Goal: Information Seeking & Learning: Find specific fact

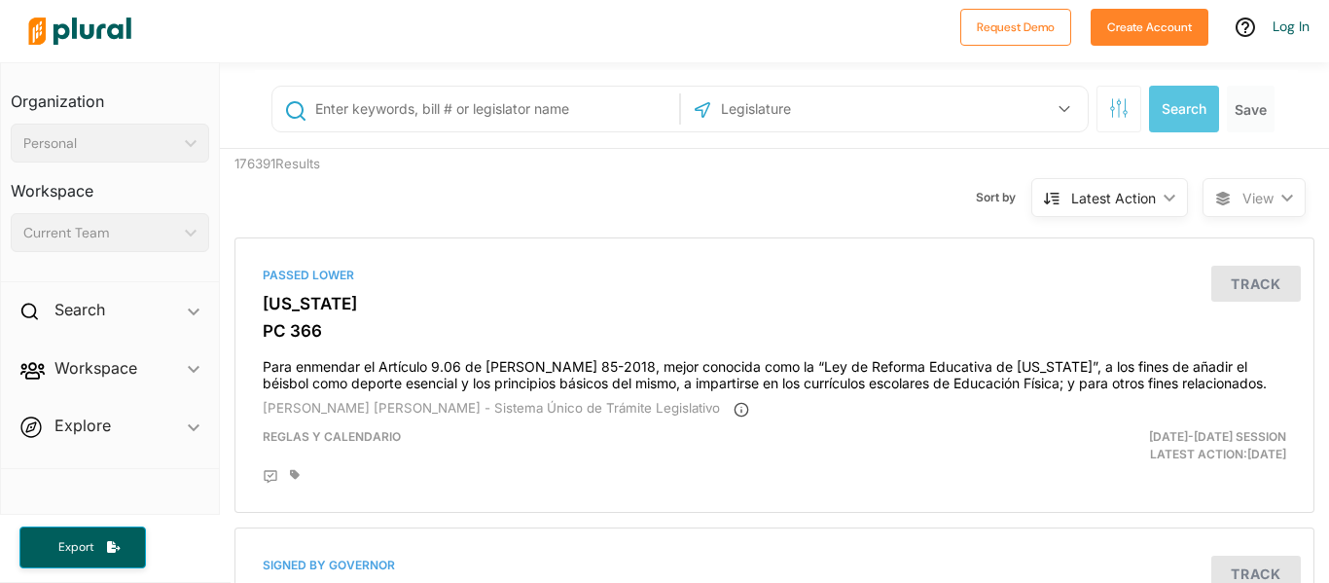
click at [1291, 36] on div "Request Demo Create Account Log In" at bounding box center [1130, 31] width 359 height 45
click at [1291, 31] on body "Request Demo Create Account Log In Organization Personal ic_keyboard_arrow_down…" at bounding box center [664, 291] width 1329 height 583
click at [1301, 32] on link "Log In" at bounding box center [1291, 27] width 37 height 18
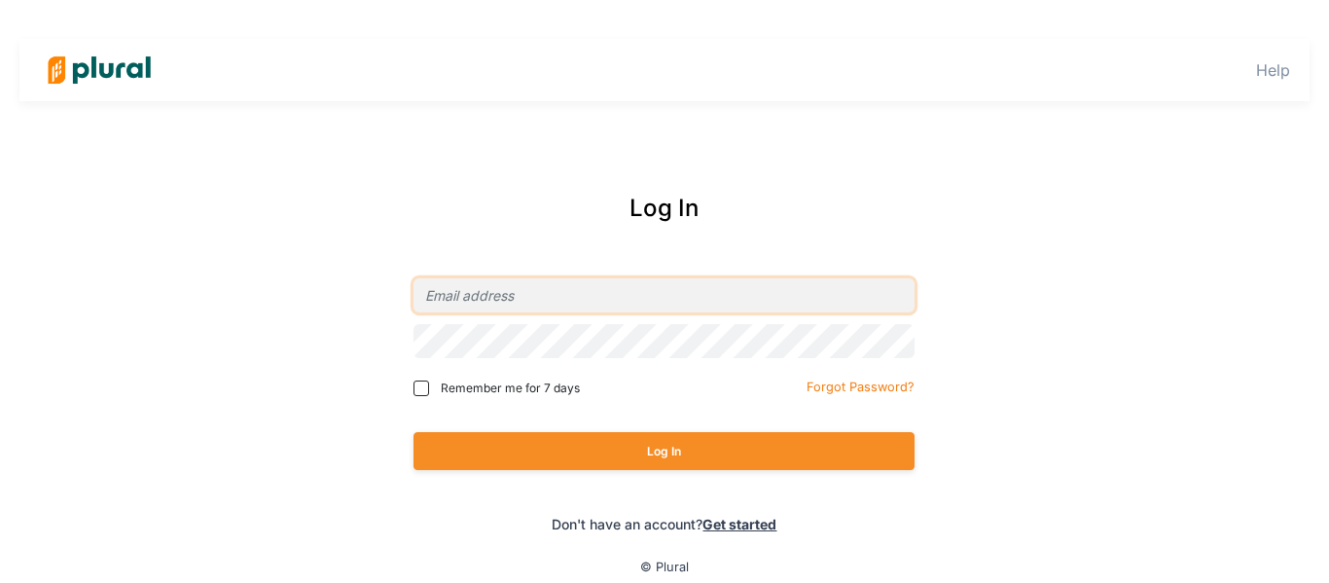
type input "[EMAIL_ADDRESS][DOMAIN_NAME]"
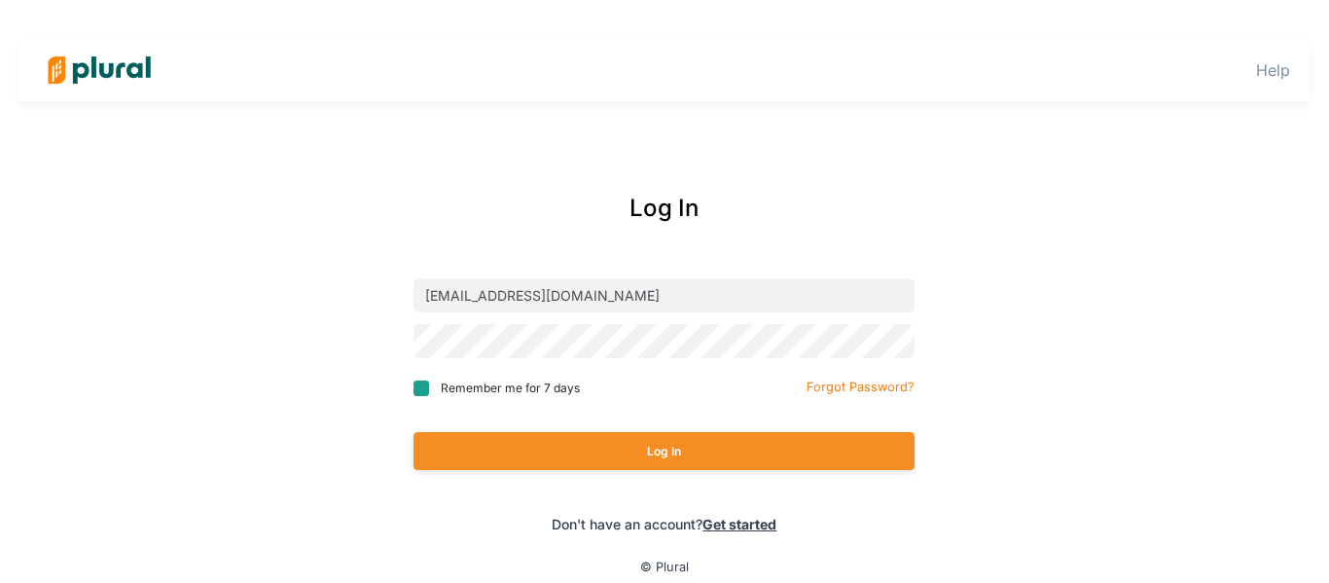
click at [416, 389] on input "Remember me for 7 days" at bounding box center [422, 388] width 16 height 16
checkbox input "true"
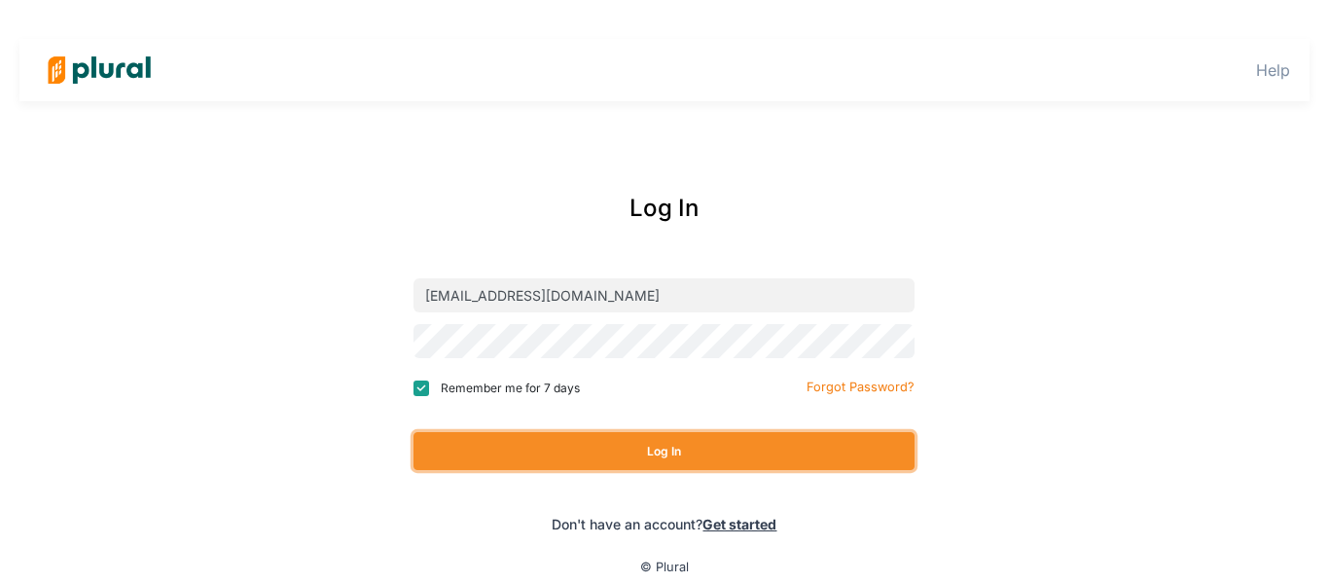
click at [567, 450] on button "Log In" at bounding box center [664, 451] width 501 height 38
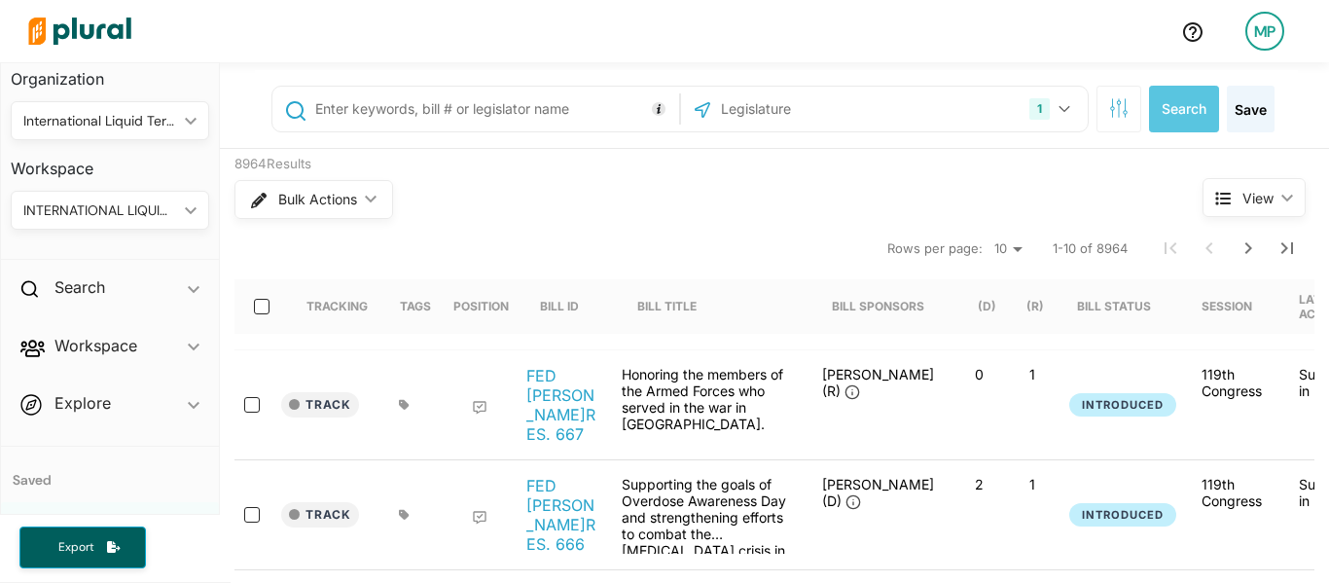
scroll to position [11, 0]
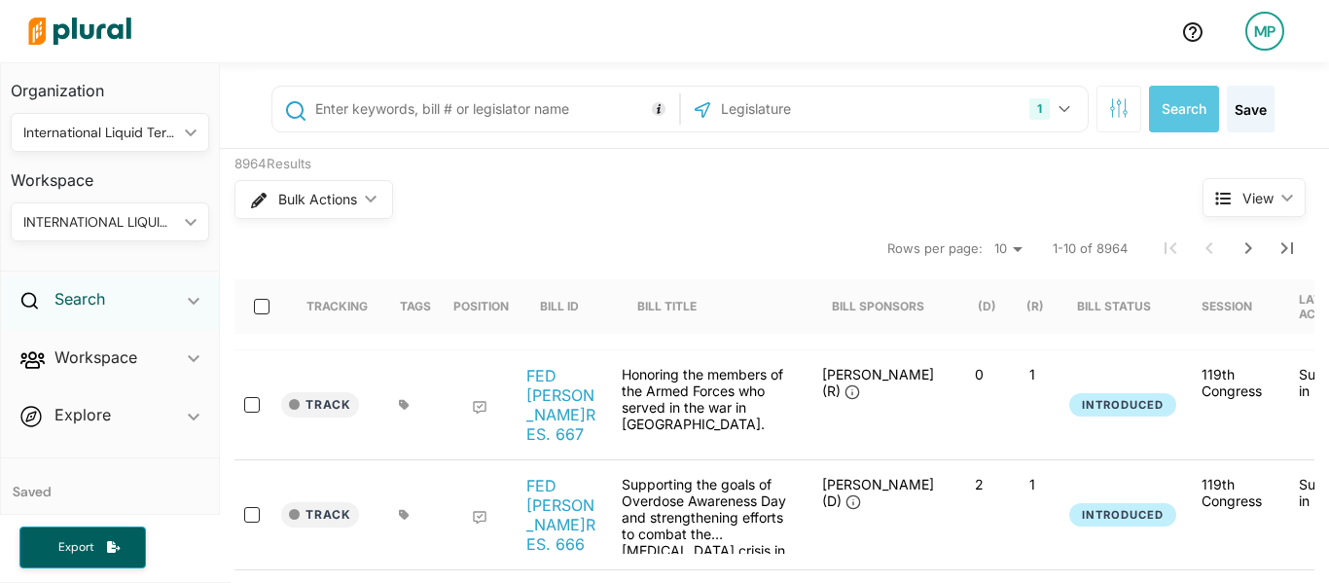
click at [97, 301] on h2 "Search" at bounding box center [79, 298] width 51 height 21
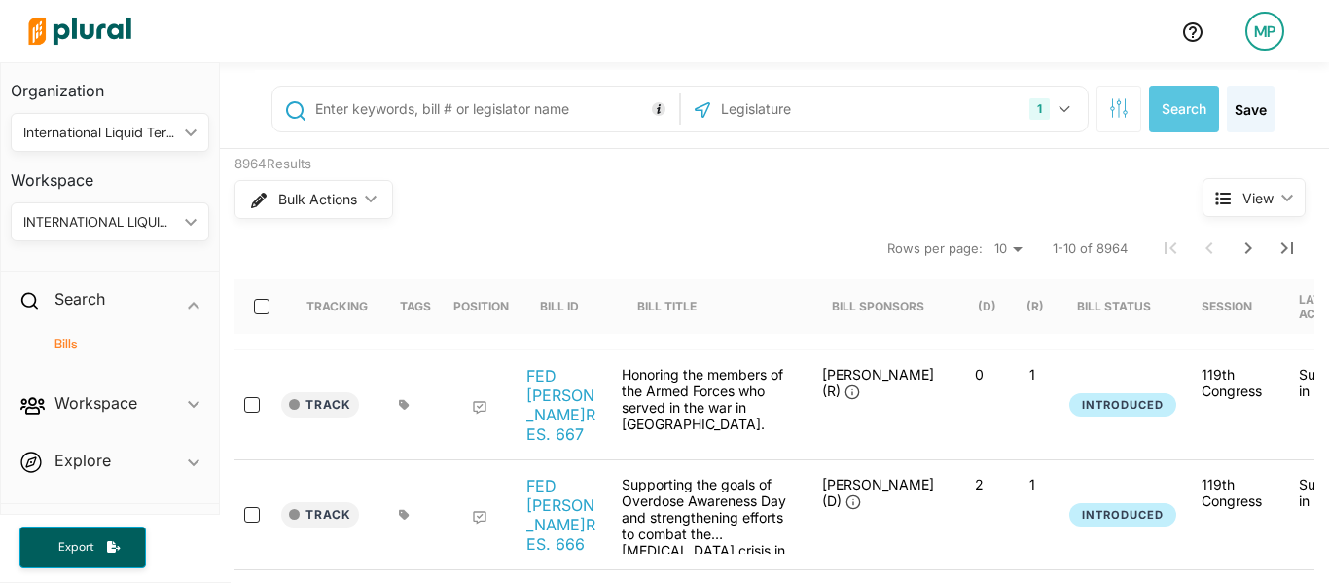
click at [1277, 31] on div "MP" at bounding box center [1264, 31] width 39 height 39
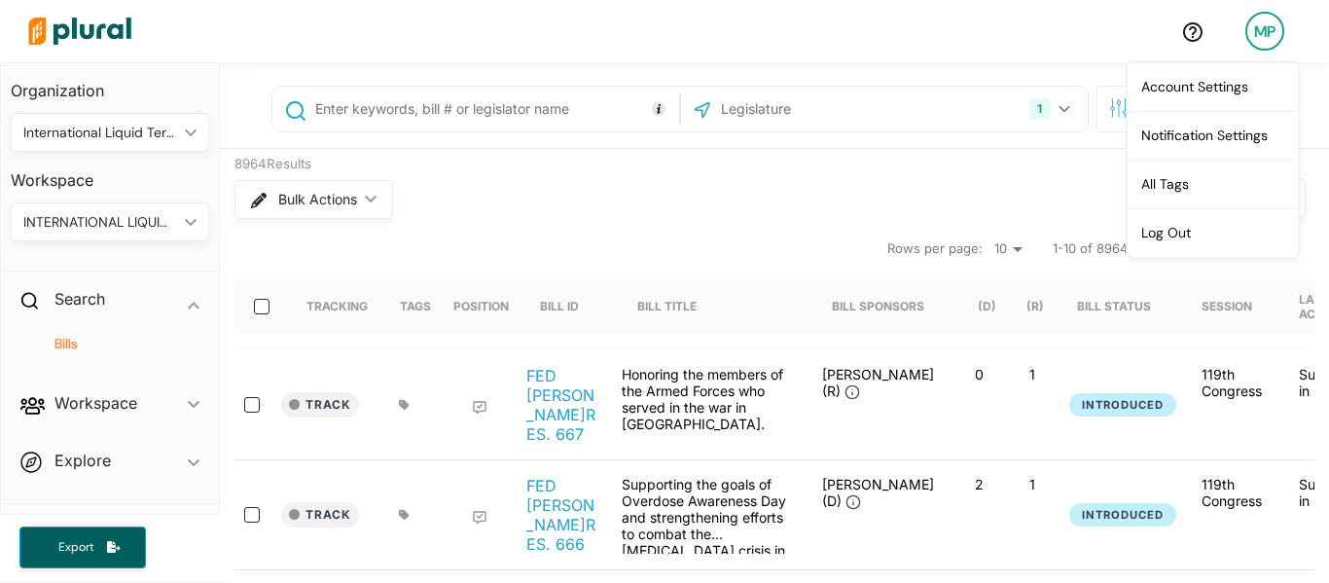
click at [152, 216] on div "INTERNATIONAL LIQUID TERMINALS ASSOCIATION" at bounding box center [100, 222] width 154 height 20
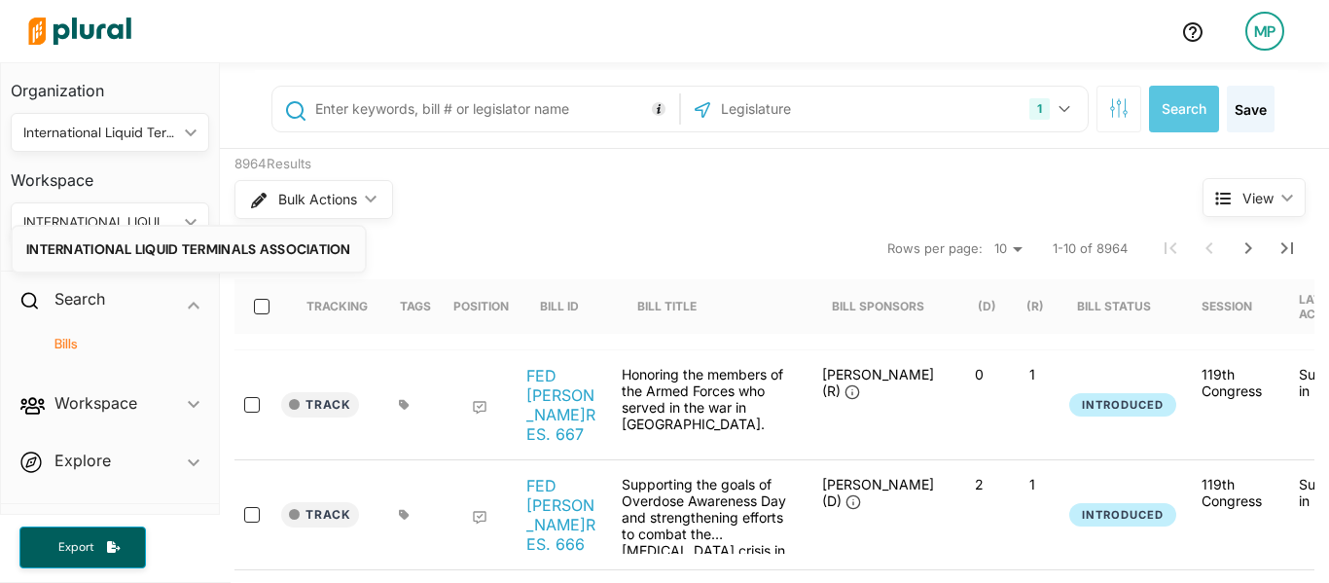
click at [450, 192] on div "Bulk Actions ic_keyboard_arrow_down" at bounding box center [681, 199] width 895 height 51
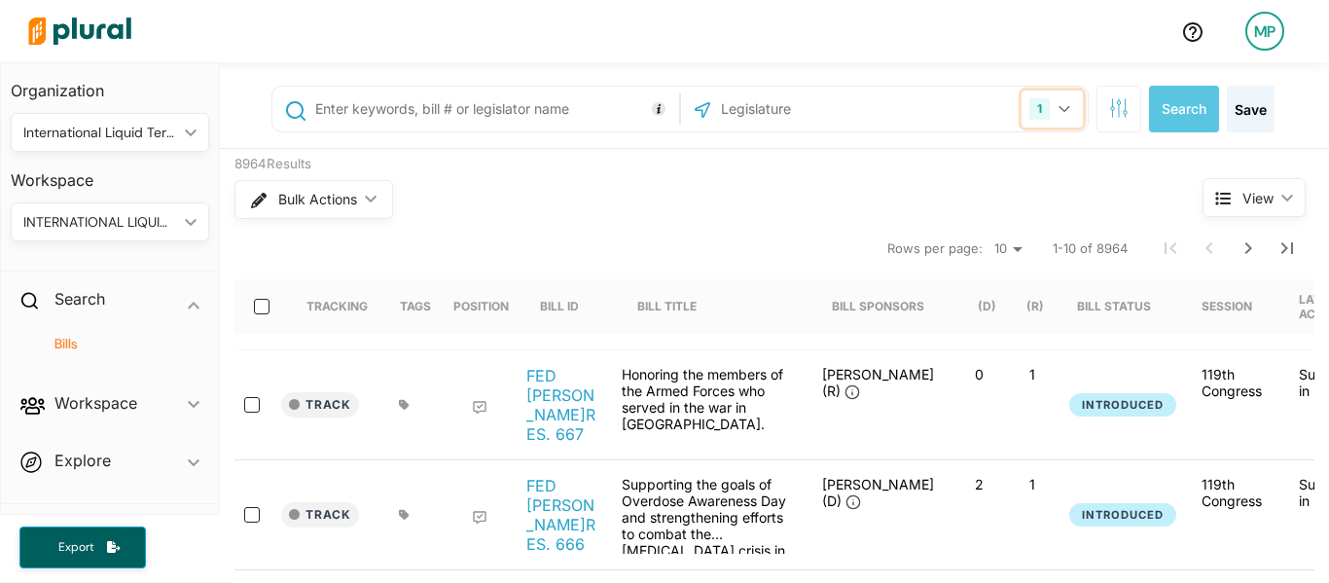
click at [1022, 120] on button "1" at bounding box center [1052, 108] width 61 height 37
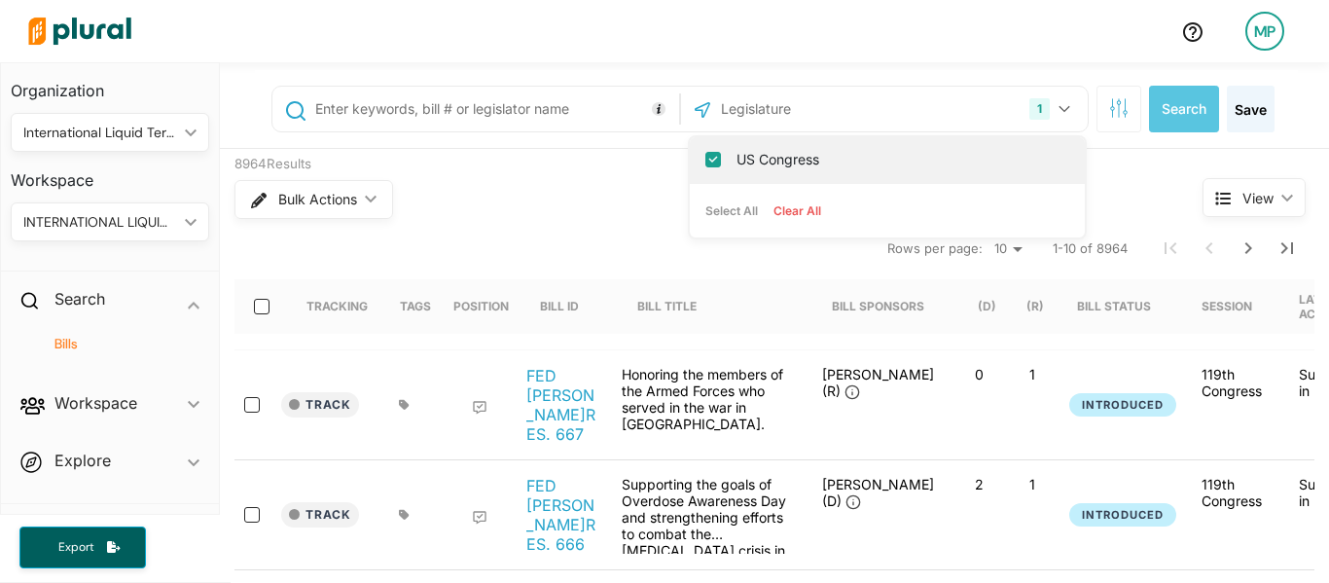
click at [755, 162] on label "US Congress" at bounding box center [901, 159] width 329 height 29
click at [721, 162] on input "US Congress" at bounding box center [713, 160] width 16 height 16
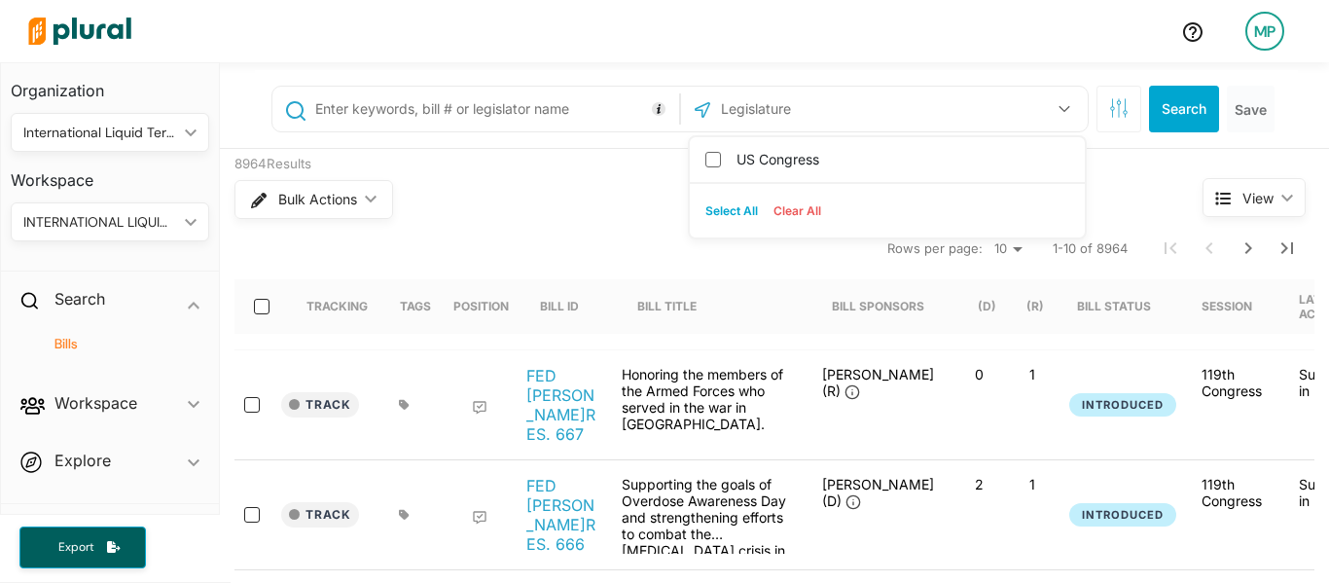
click at [711, 214] on button "Select All" at bounding box center [732, 211] width 68 height 29
click at [778, 204] on button "Clear All" at bounding box center [797, 211] width 63 height 29
checkbox input "false"
click at [497, 217] on div "Bulk Actions ic_keyboard_arrow_down" at bounding box center [681, 199] width 895 height 51
click at [113, 26] on img at bounding box center [80, 31] width 136 height 68
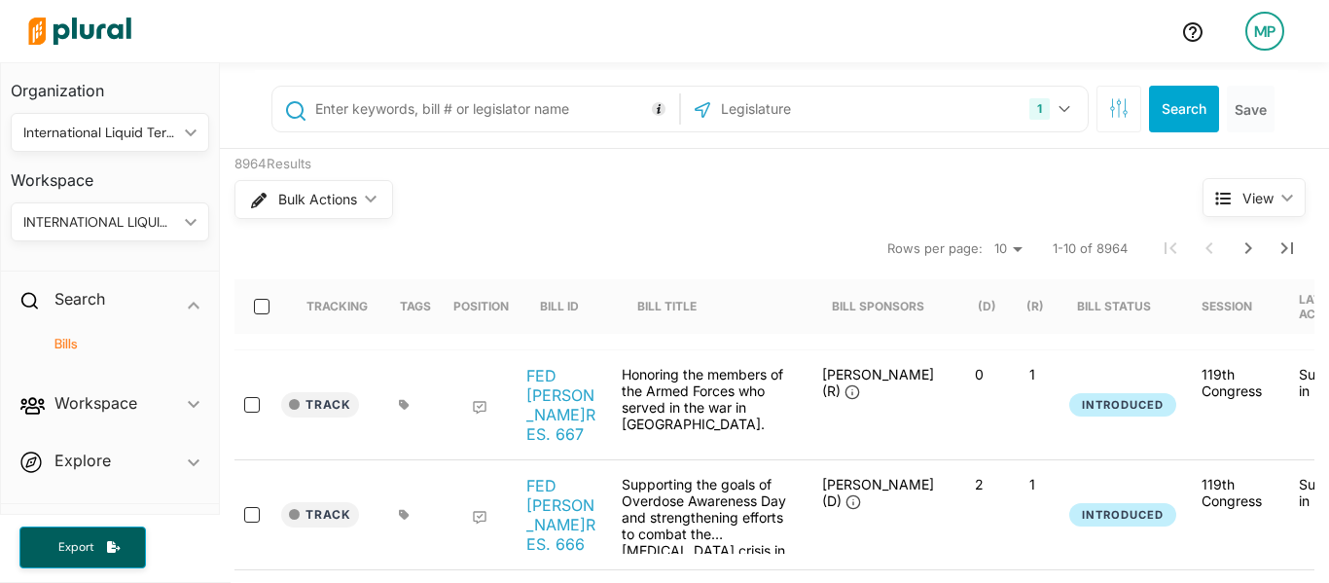
click at [81, 30] on img at bounding box center [80, 31] width 136 height 68
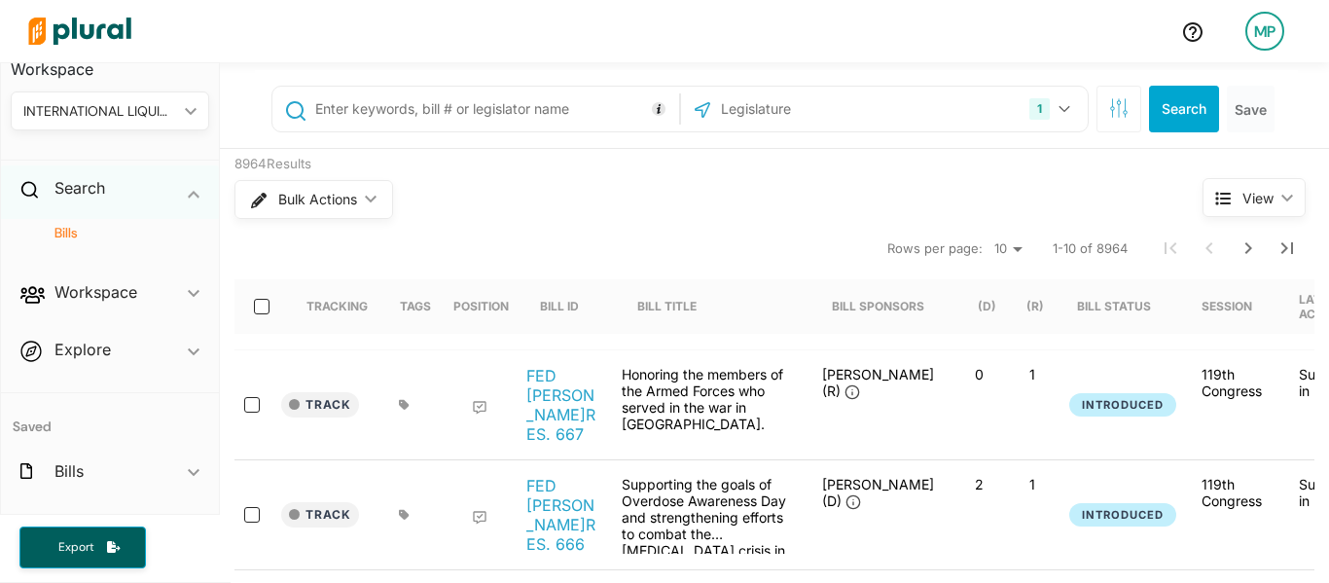
scroll to position [126, 0]
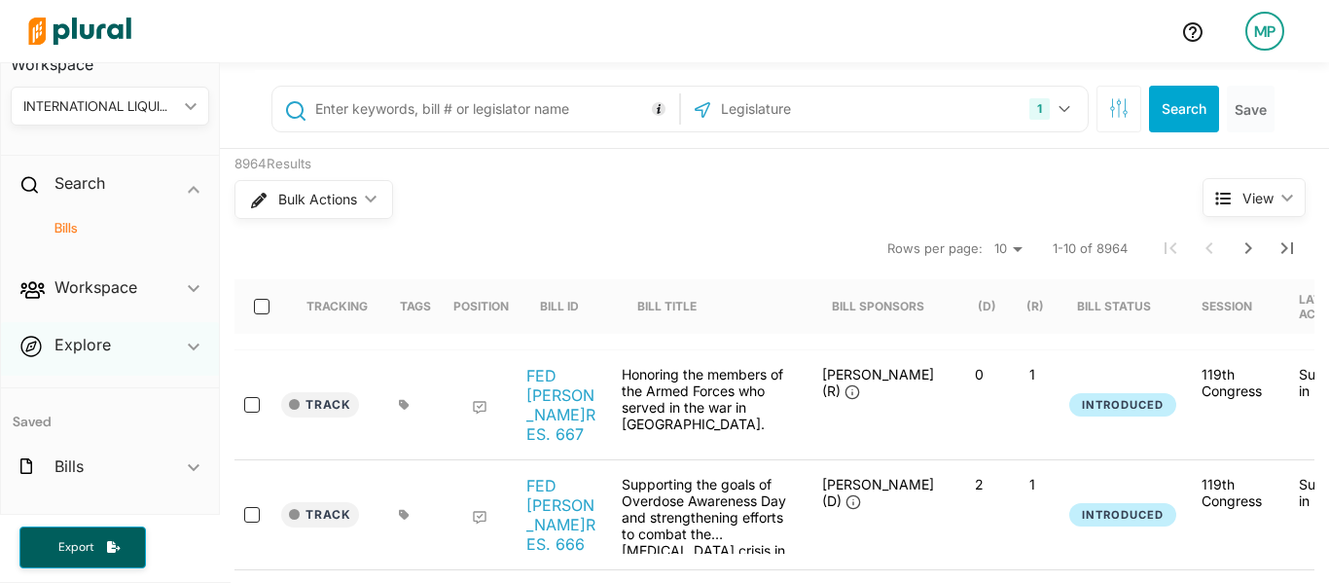
click at [112, 342] on div "Explore ic_keyboard_arrow_down" at bounding box center [110, 348] width 218 height 53
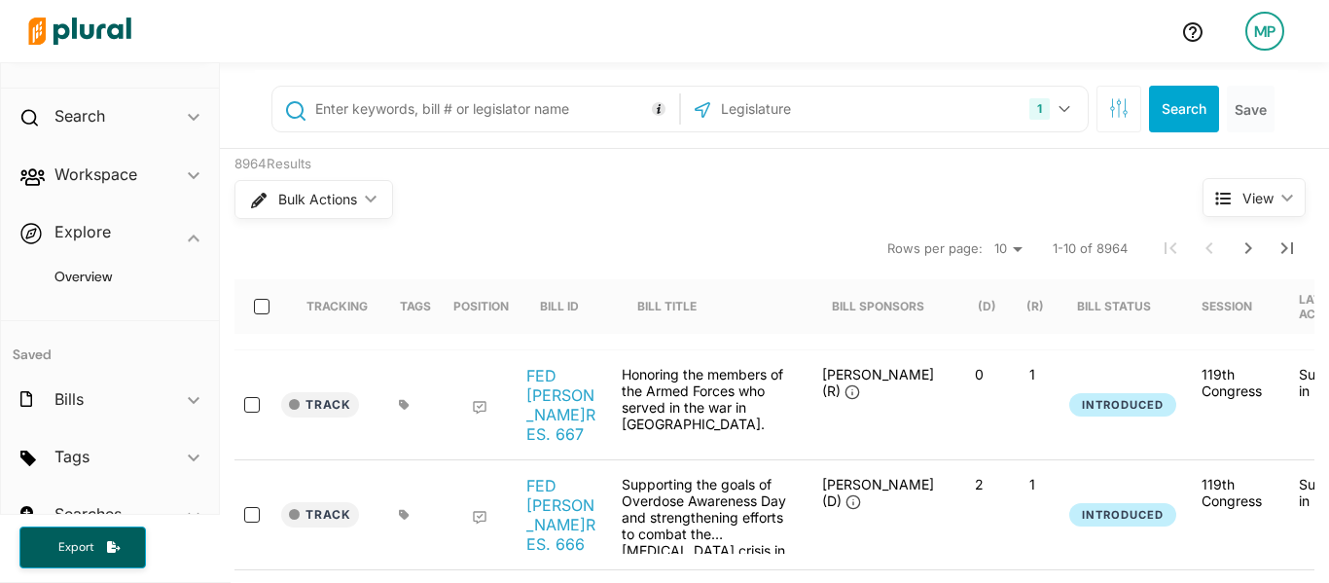
scroll to position [226, 0]
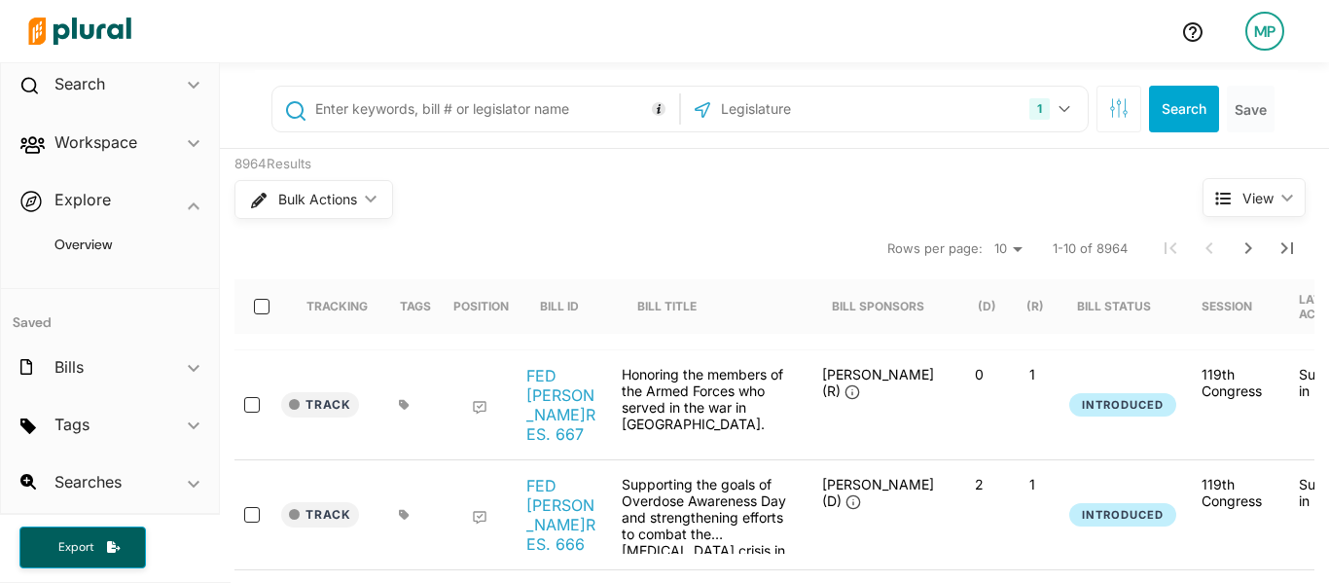
click at [491, 110] on input "text" at bounding box center [493, 108] width 361 height 37
type input "[PERSON_NAME]"
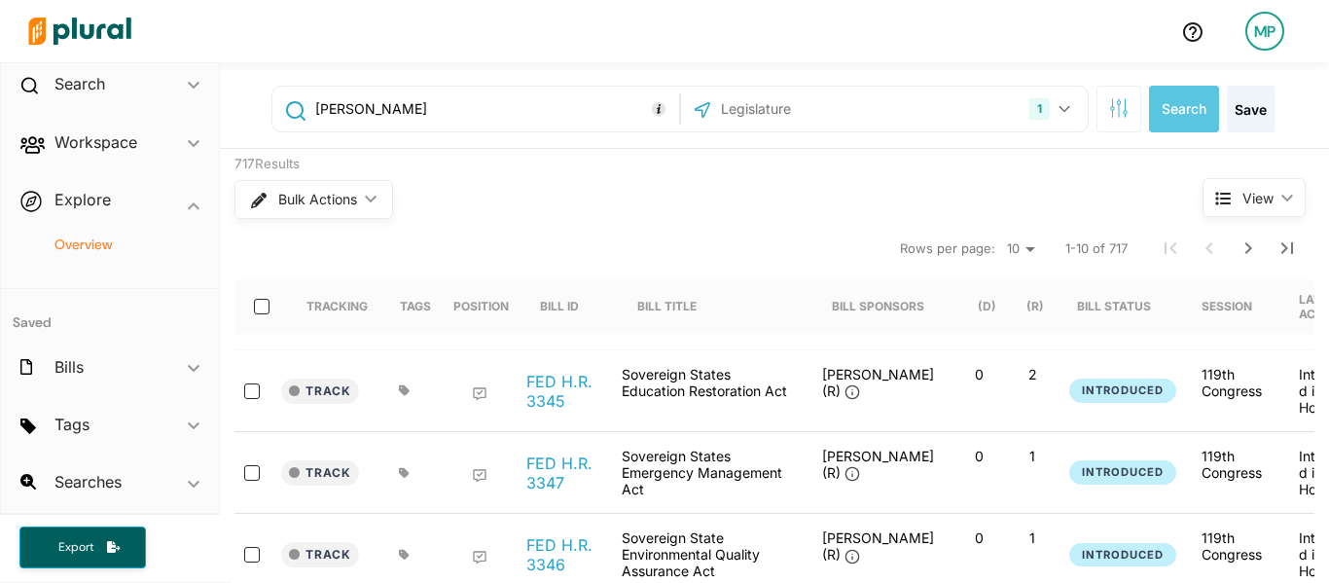
click at [96, 245] on h4 "Overview" at bounding box center [114, 244] width 169 height 18
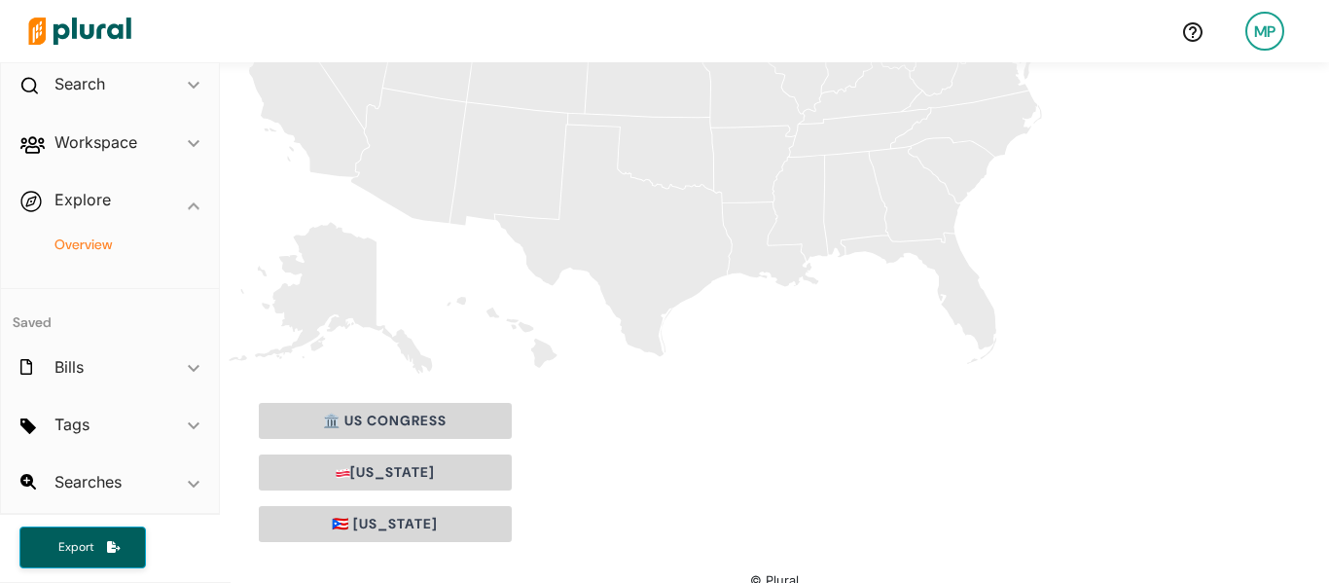
scroll to position [439, 0]
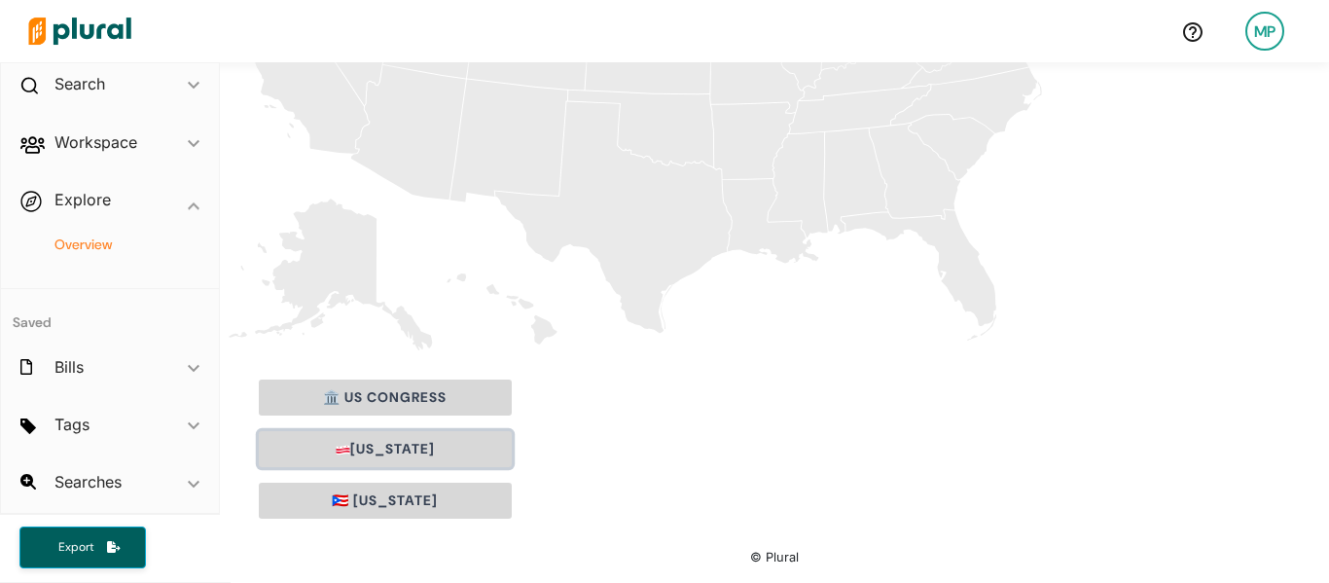
click at [450, 441] on button "[US_STATE]" at bounding box center [385, 449] width 253 height 36
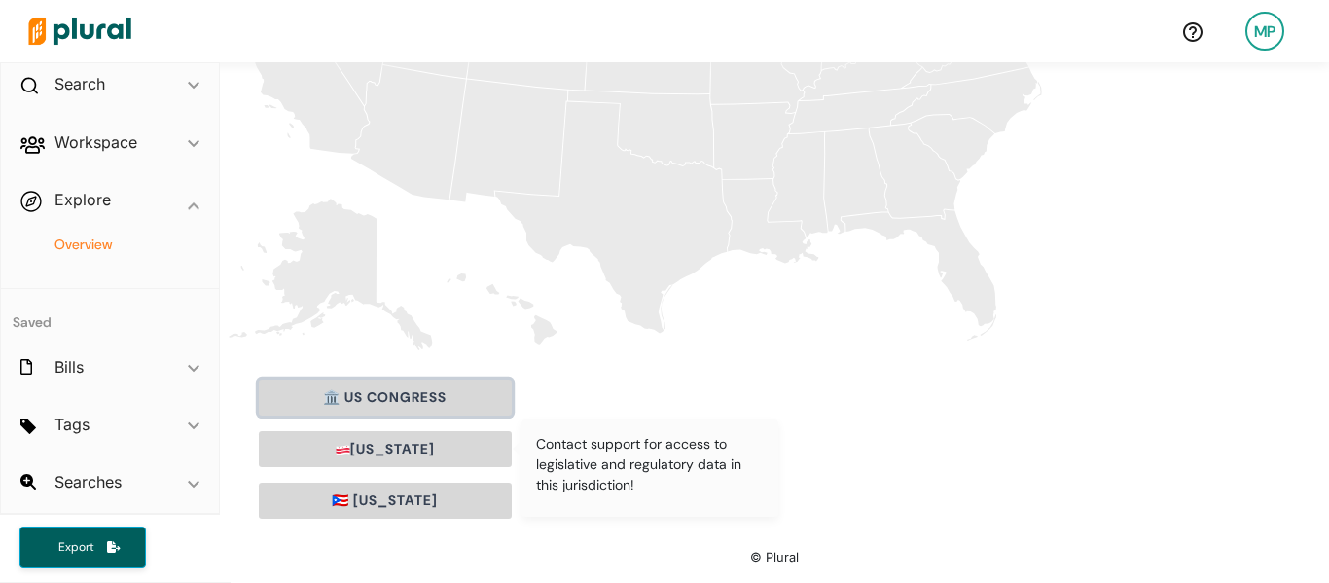
click at [447, 397] on button "🏛️ US Congress" at bounding box center [385, 397] width 253 height 36
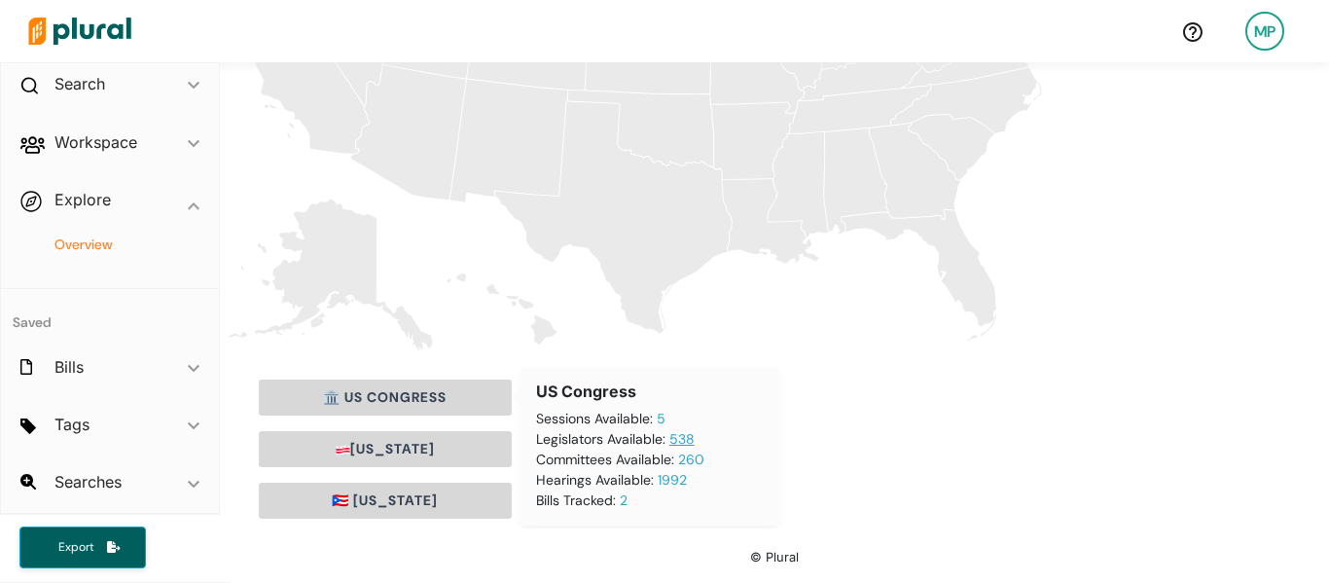
click at [681, 439] on link "538" at bounding box center [681, 439] width 25 height 18
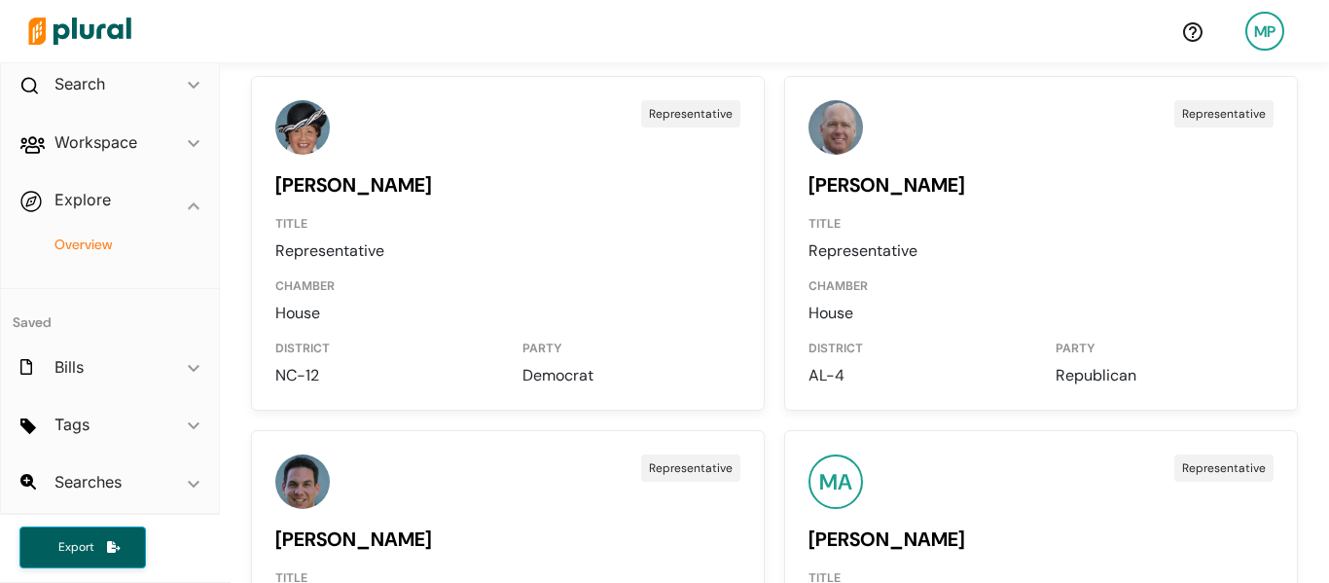
scroll to position [899, 0]
click at [867, 178] on link "[PERSON_NAME]" at bounding box center [887, 183] width 157 height 25
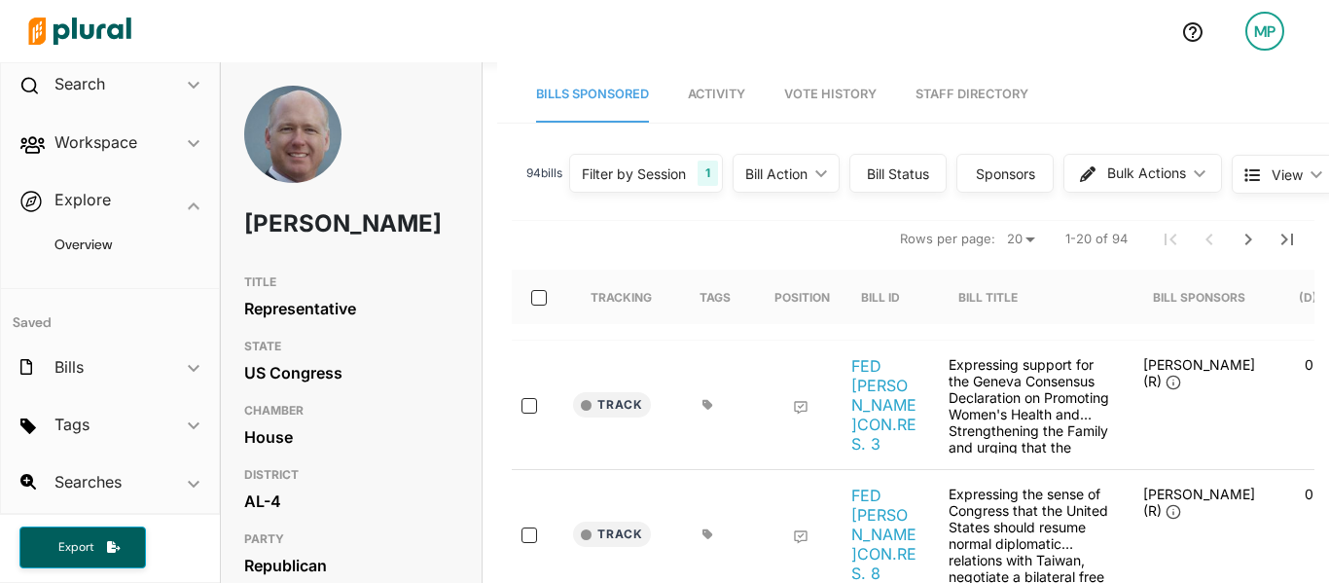
click at [951, 93] on link "Staff Directory" at bounding box center [972, 94] width 113 height 55
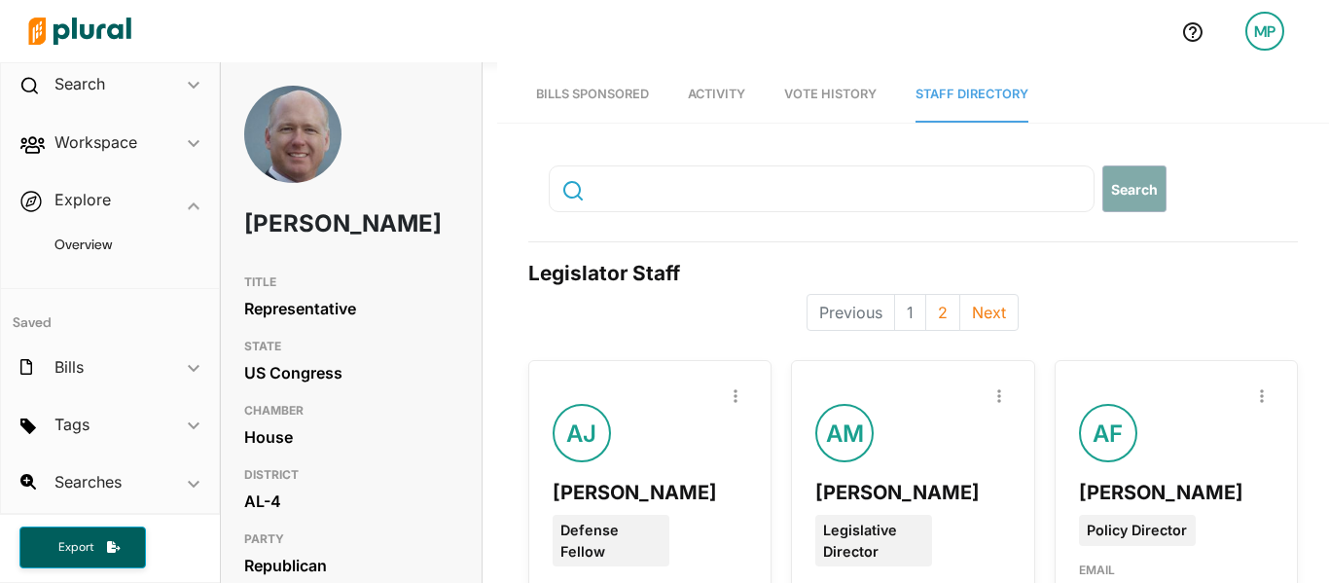
click at [672, 201] on input "text" at bounding box center [704, 188] width 226 height 37
paste input "[URL][DOMAIN_NAME]"
type input "https"
type input "[PERSON_NAME]"
click at [1109, 198] on button "Search" at bounding box center [1134, 188] width 64 height 47
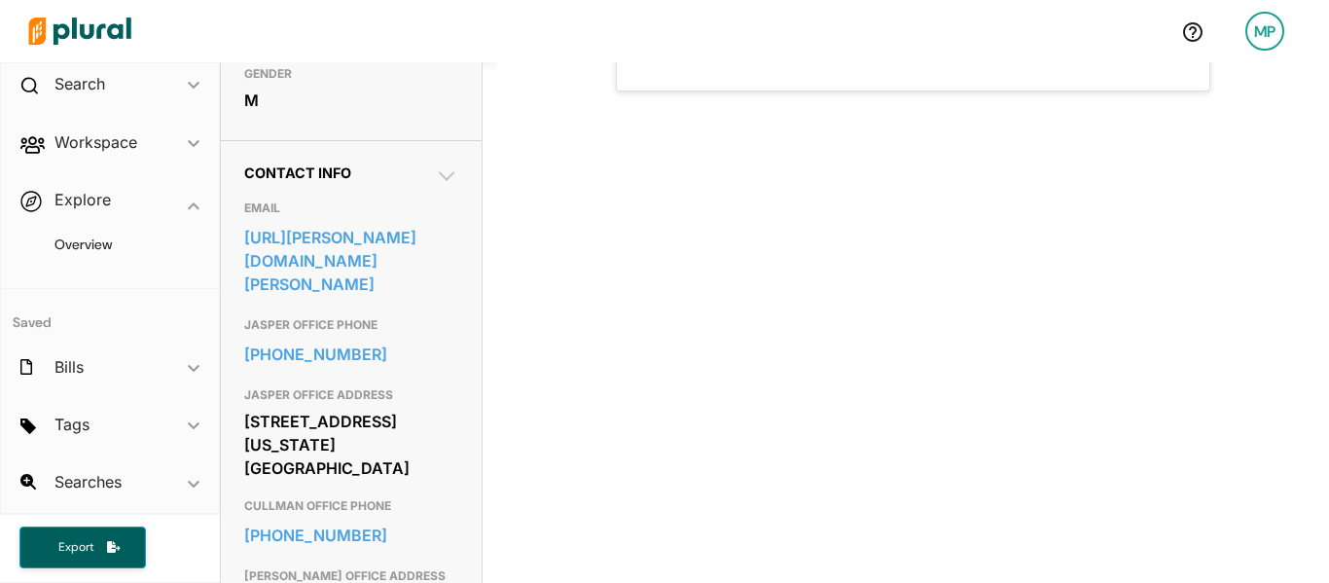
scroll to position [400, 0]
